Goal: Information Seeking & Learning: Find contact information

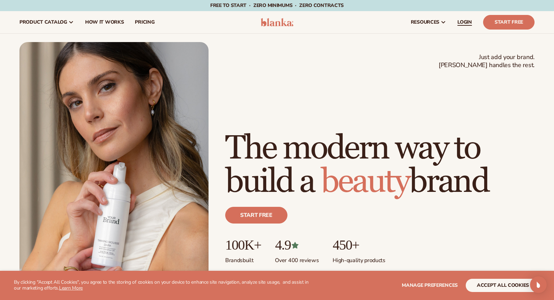
click at [466, 24] on span "LOGIN" at bounding box center [465, 22] width 15 height 6
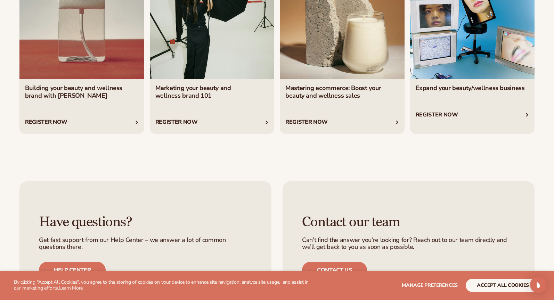
scroll to position [2782, 0]
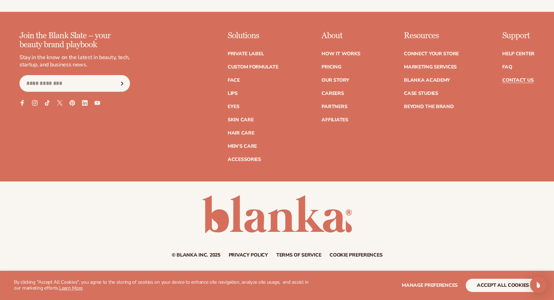
click at [513, 79] on link "Contact Us" at bounding box center [518, 80] width 31 height 5
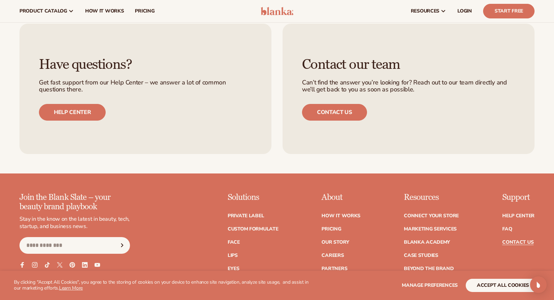
scroll to position [415, 0]
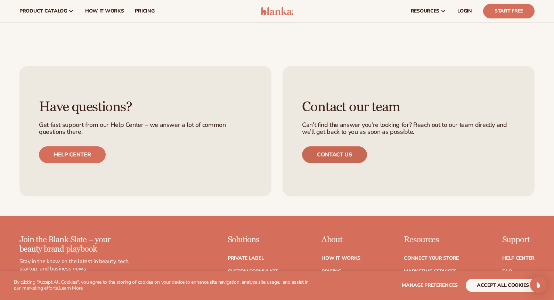
click at [349, 155] on link "Contact us" at bounding box center [334, 154] width 65 height 17
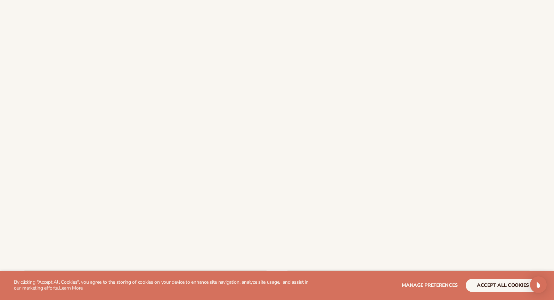
scroll to position [218, 0]
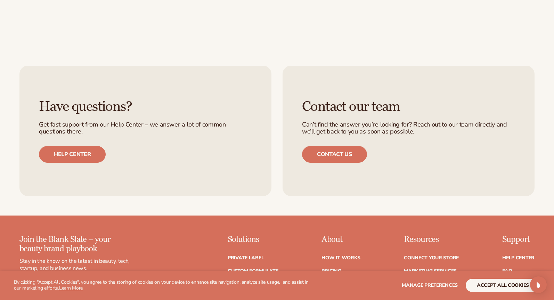
click at [69, 164] on div "Have questions? Get fast support from our Help Center – we answer a lot of comm…" at bounding box center [145, 131] width 252 height 131
click at [69, 152] on link "Help center" at bounding box center [72, 154] width 67 height 17
